Goal: Information Seeking & Learning: Find specific fact

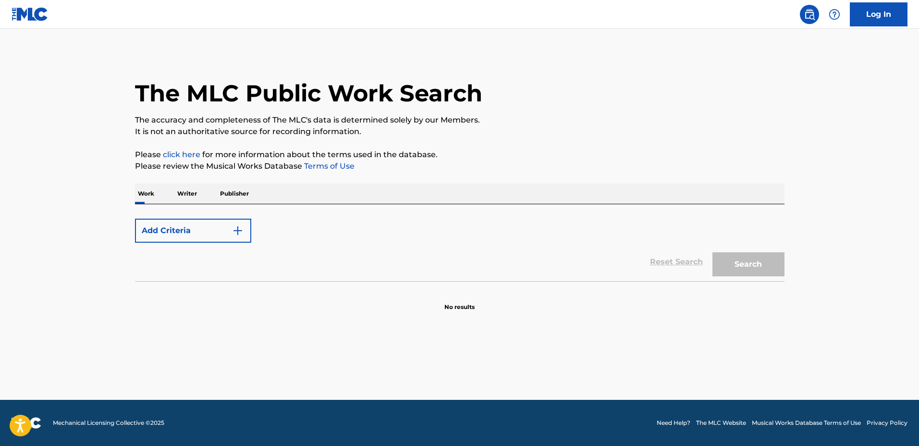
click at [644, 214] on form "Add Criteria Reset Search Search" at bounding box center [460, 247] width 650 height 67
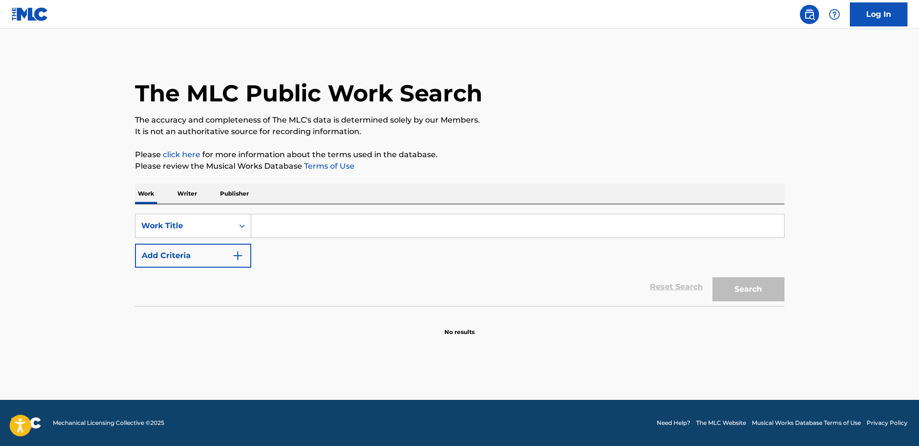
click at [343, 224] on input "Search Form" at bounding box center [517, 225] width 533 height 23
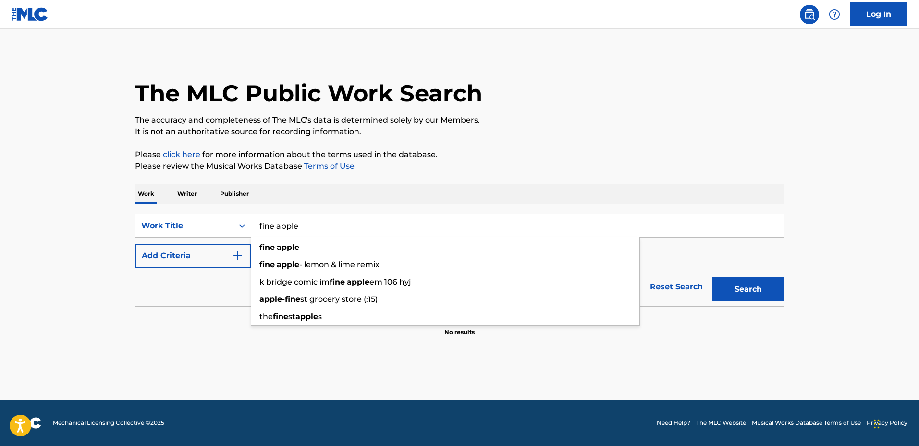
type input "fine apple"
click at [162, 262] on button "Add Criteria" at bounding box center [193, 256] width 116 height 24
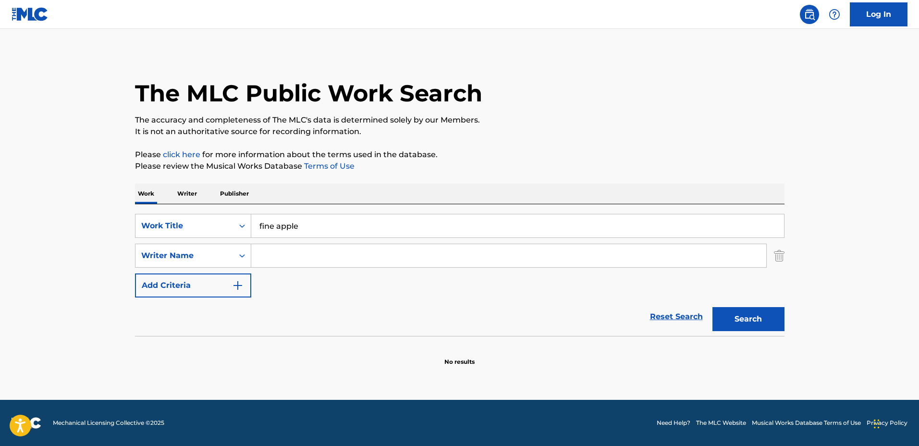
click at [280, 266] on input "Search Form" at bounding box center [508, 255] width 515 height 23
click at [712, 307] on button "Search" at bounding box center [748, 319] width 72 height 24
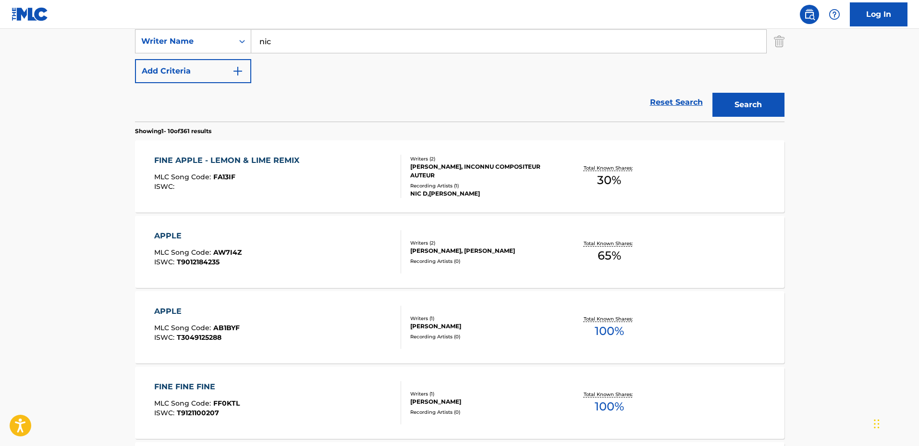
scroll to position [120, 0]
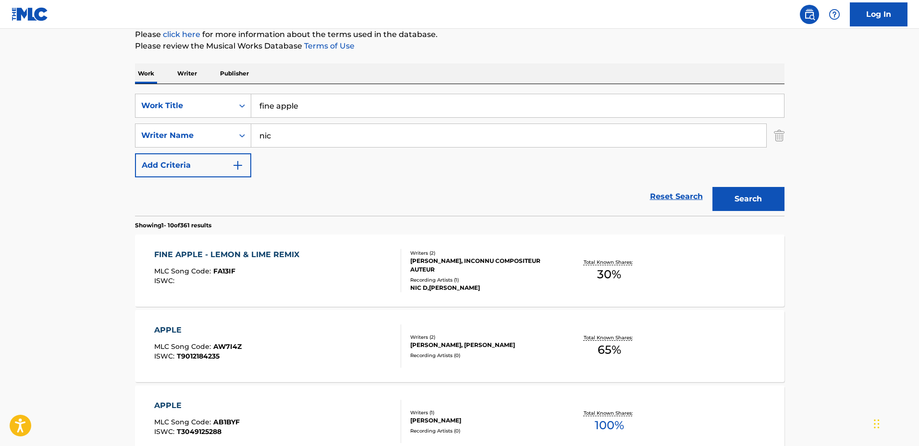
click at [366, 136] on input "nic" at bounding box center [508, 135] width 515 height 23
type input "nicolas donovan"
click at [712, 187] on button "Search" at bounding box center [748, 199] width 72 height 24
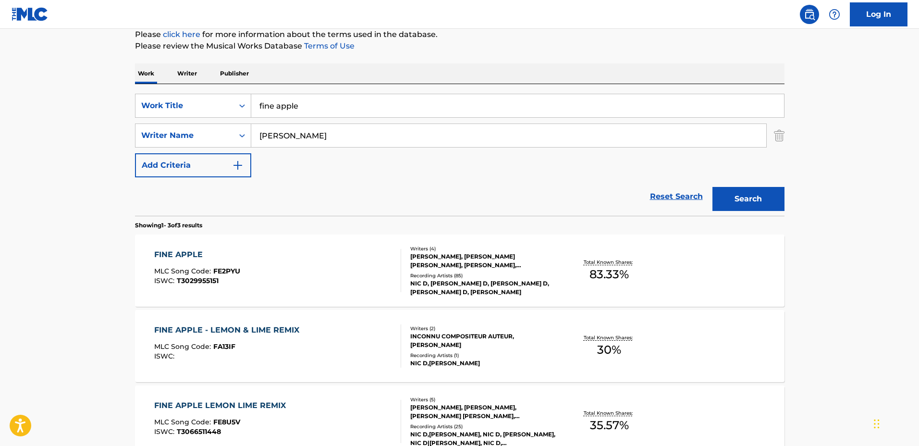
click at [567, 248] on div "FINE APPLE MLC Song Code : FE2PYU ISWC : T3029955151 Writers ( 4 ) GAVIN HADLEY…" at bounding box center [460, 270] width 650 height 72
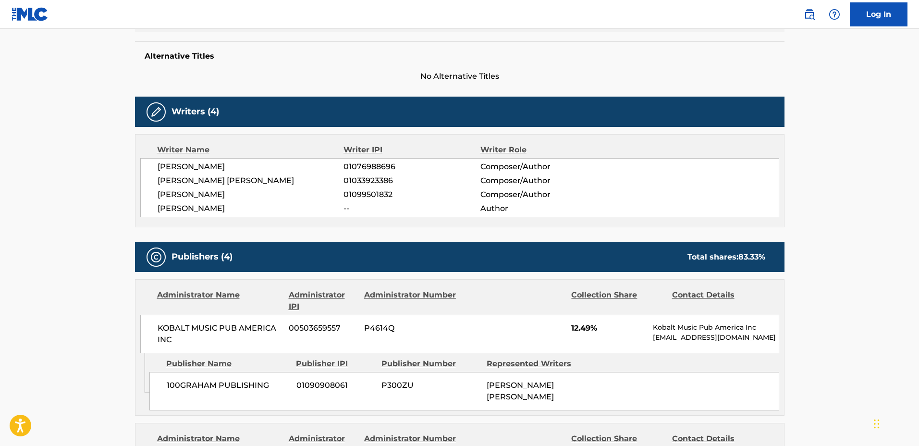
scroll to position [240, 0]
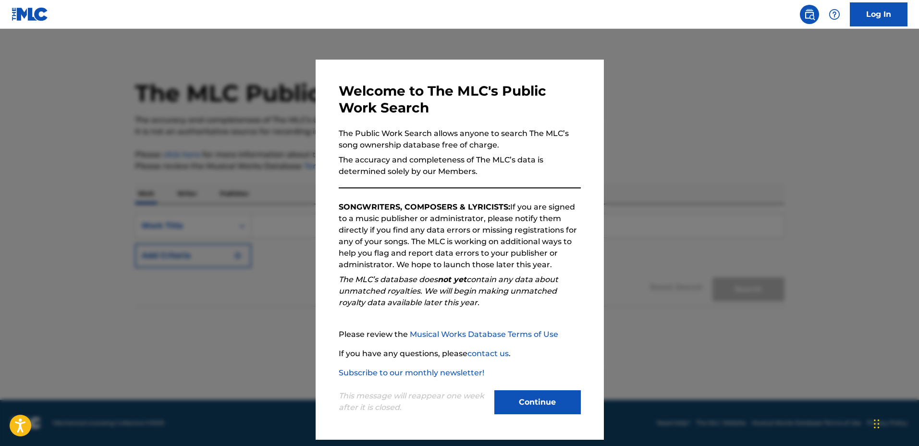
click at [620, 188] on div at bounding box center [459, 252] width 919 height 446
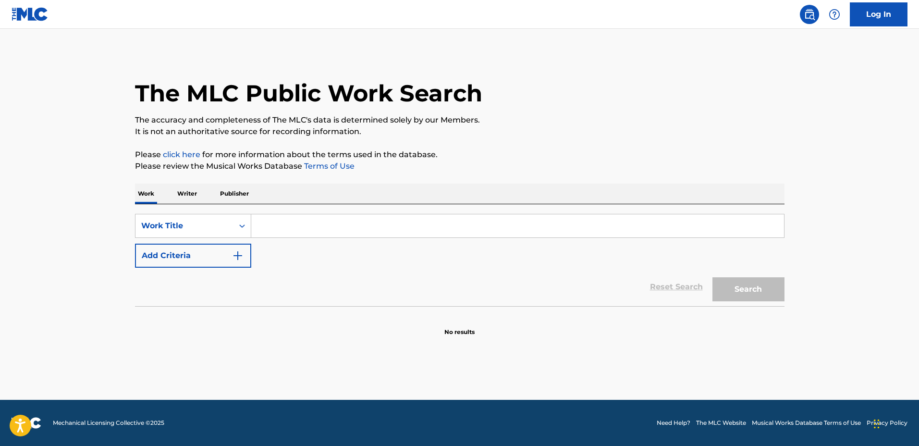
click at [632, 215] on input "Search Form" at bounding box center [517, 225] width 533 height 23
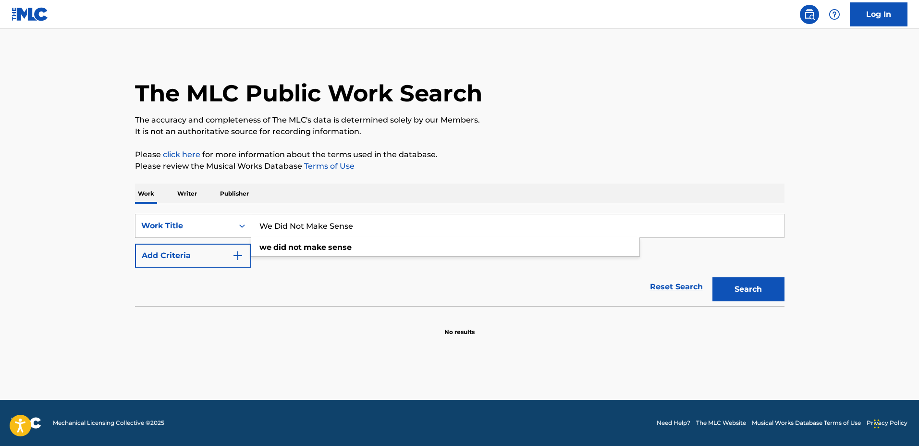
type input "We Did Not Make Sense"
click at [206, 268] on div "Reset Search Search" at bounding box center [460, 287] width 650 height 38
click at [266, 256] on div "SearchWithCriteria937bd519-d3a7-4e24-b321-b36a244a083e Work Title We Did Not Ma…" at bounding box center [460, 241] width 650 height 54
click at [245, 254] on button "Add Criteria" at bounding box center [193, 256] width 116 height 24
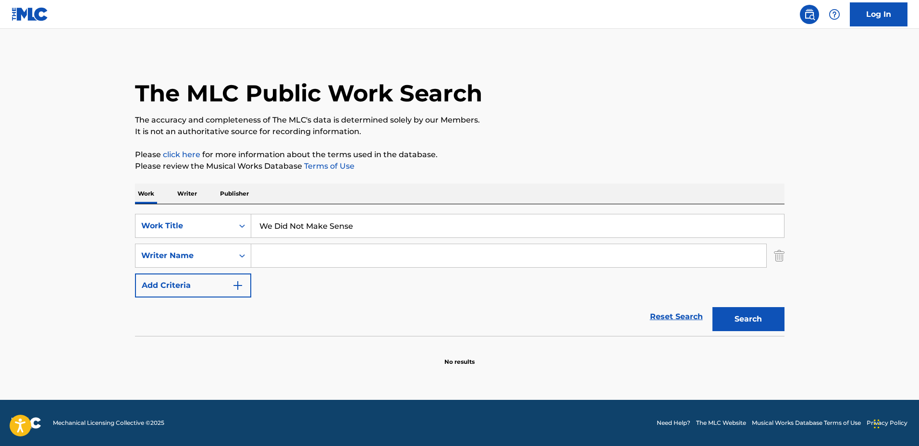
click at [289, 253] on input "Search Form" at bounding box center [508, 255] width 515 height 23
type input "[PERSON_NAME]"
click at [712, 307] on button "Search" at bounding box center [748, 319] width 72 height 24
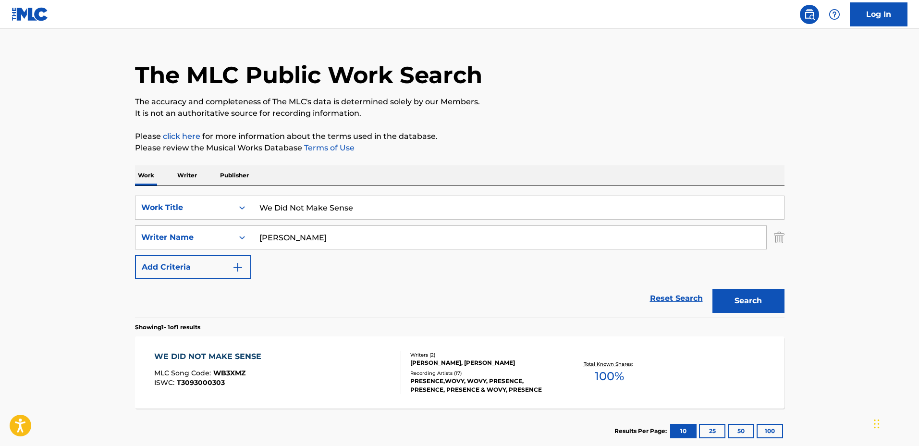
scroll to position [60, 0]
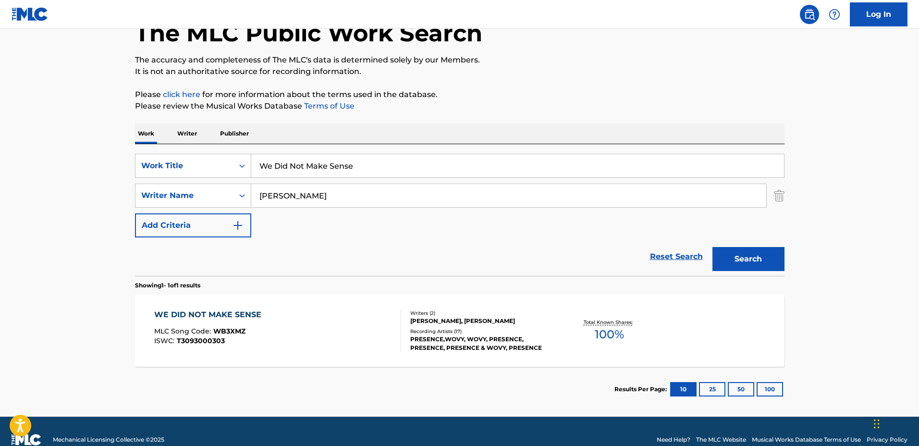
click at [559, 287] on section "Showing 1 - 1 of 1 results" at bounding box center [460, 283] width 650 height 14
click at [562, 298] on div "WE DID NOT MAKE SENSE MLC Song Code : WB3XMZ ISWC : T3093000303 Writers ( 2 ) N…" at bounding box center [460, 331] width 650 height 72
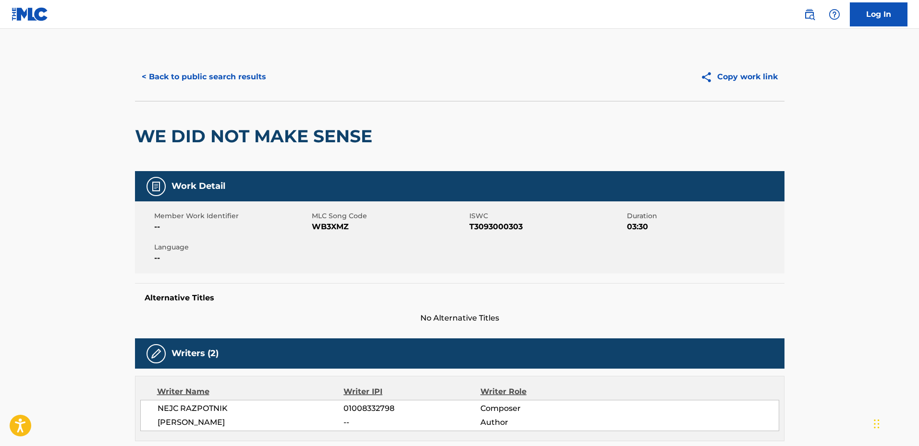
click at [247, 79] on button "< Back to public search results" at bounding box center [204, 77] width 138 height 24
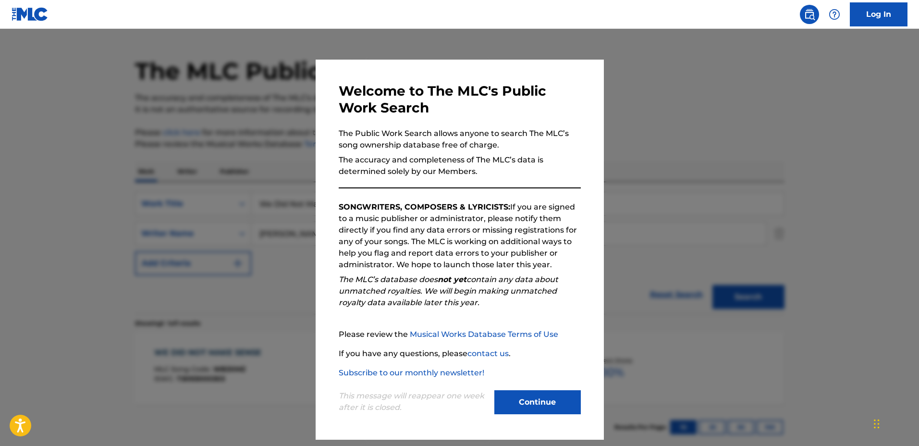
click at [743, 142] on div at bounding box center [459, 252] width 919 height 446
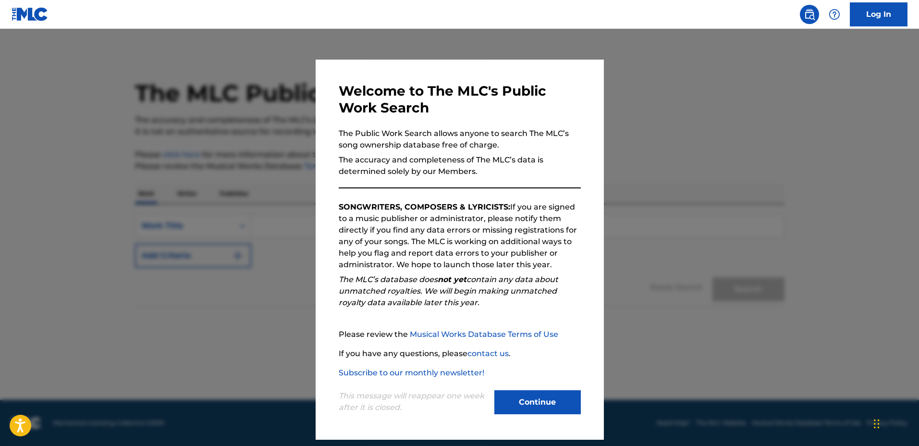
click at [690, 86] on div at bounding box center [459, 252] width 919 height 446
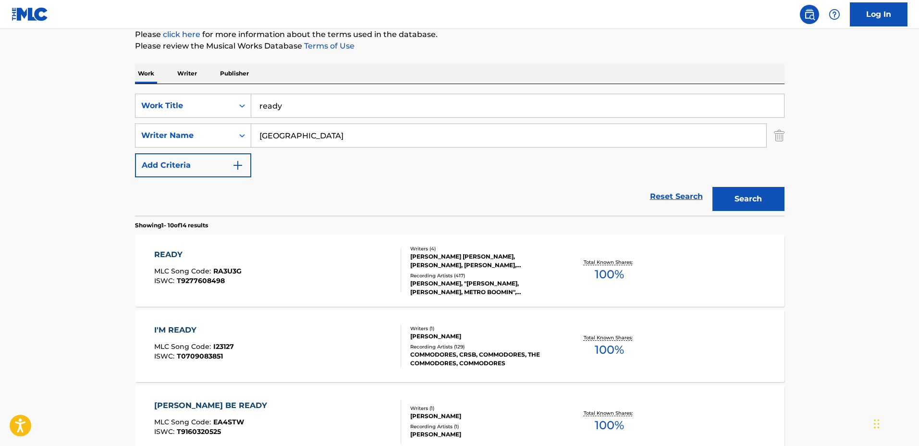
click at [539, 260] on div "LELAND TYLER WAYNE, SERGIO KITCHENS, DOMINIQUE JONES, MILAN BEKER" at bounding box center [482, 260] width 145 height 17
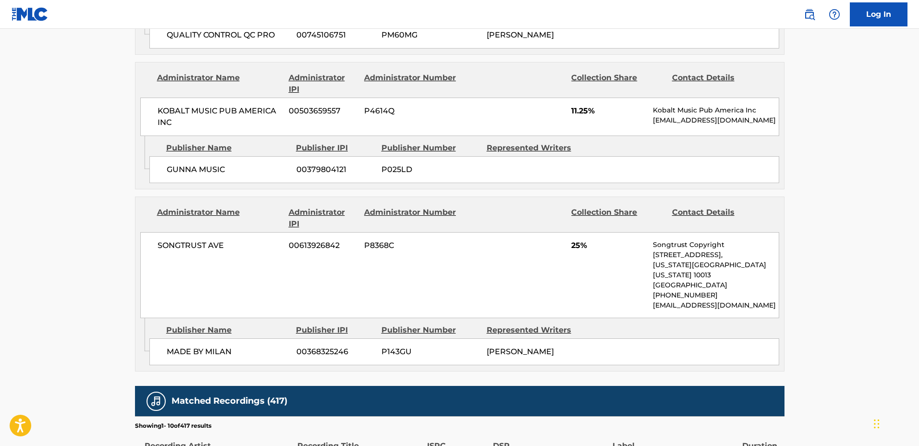
scroll to position [1441, 0]
